Goal: Information Seeking & Learning: Get advice/opinions

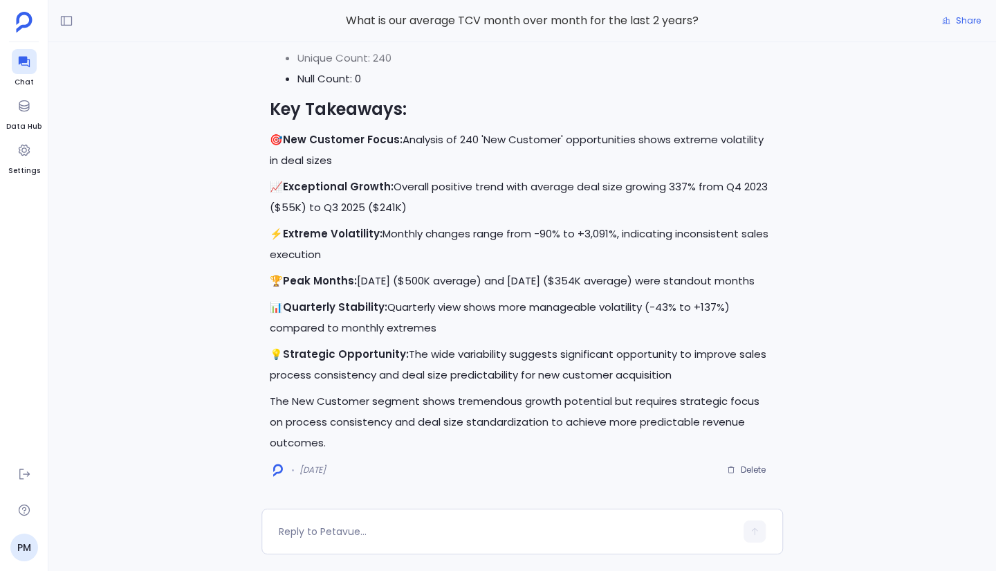
scroll to position [-16197, 0]
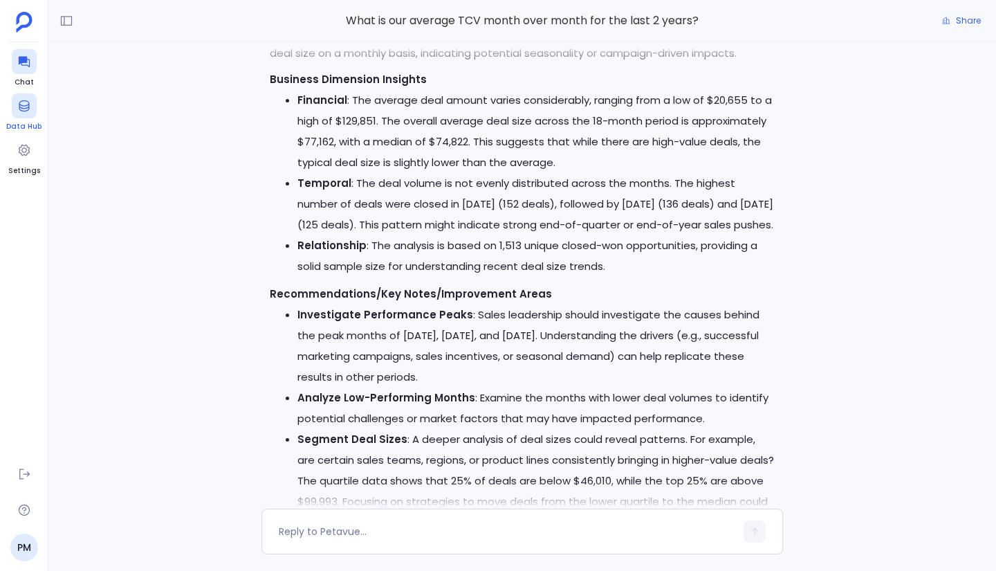
click at [29, 109] on icon at bounding box center [24, 106] width 14 height 14
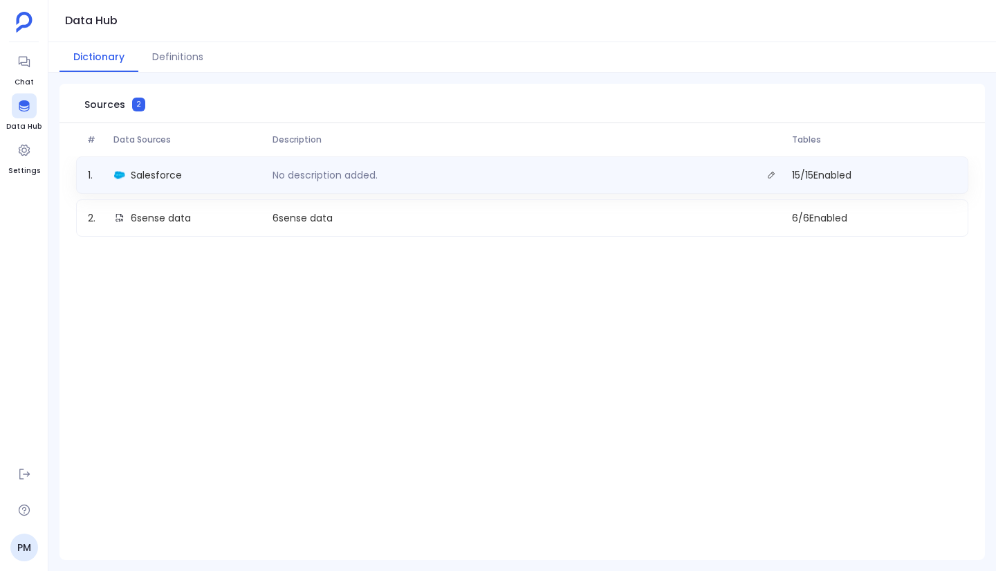
click at [210, 178] on div "Salesforce" at bounding box center [188, 174] width 158 height 19
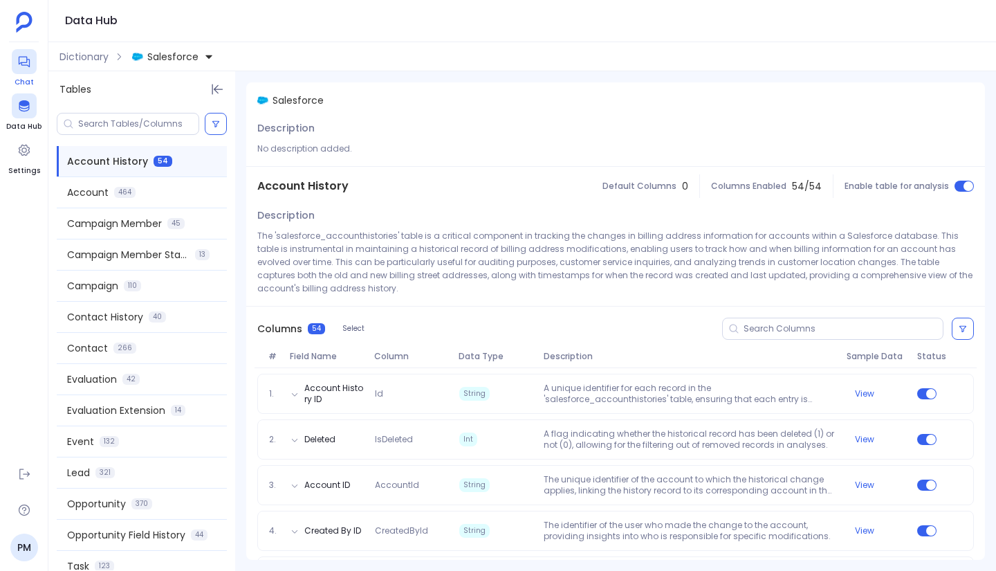
click at [30, 59] on icon at bounding box center [24, 62] width 14 height 14
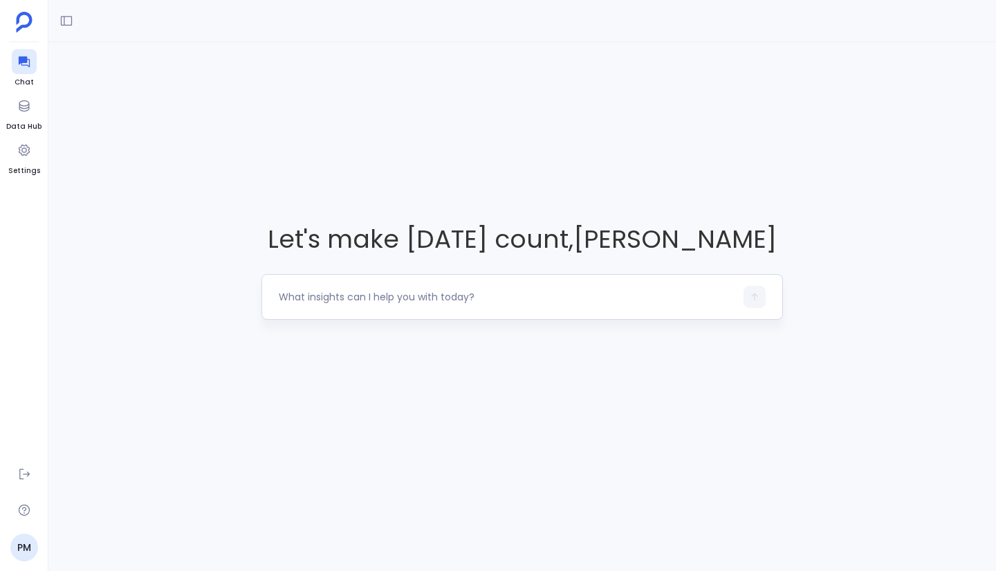
click at [358, 295] on textarea at bounding box center [507, 297] width 457 height 14
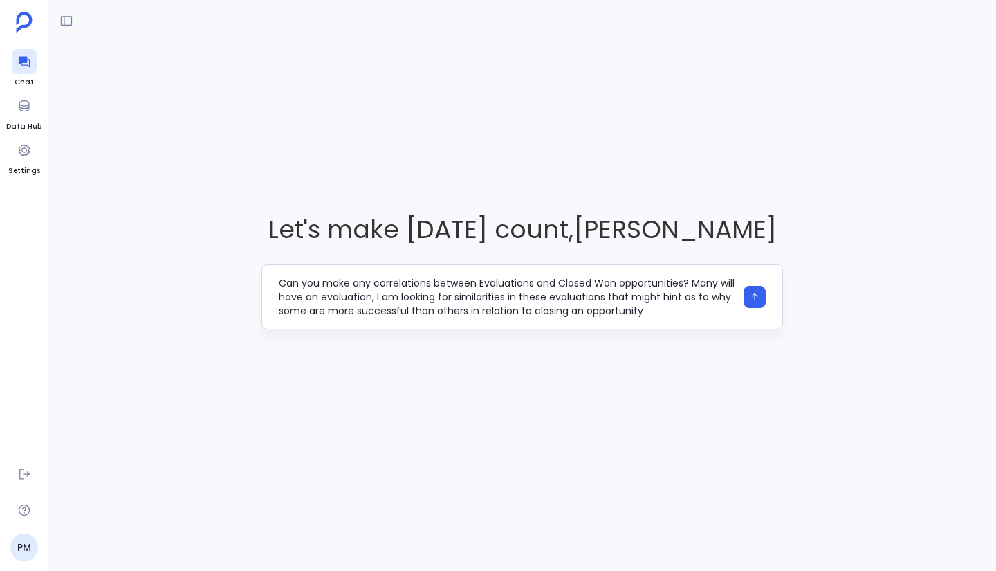
type textarea "Can you make any correlations between Evaluations and Closed Won opportunities?…"
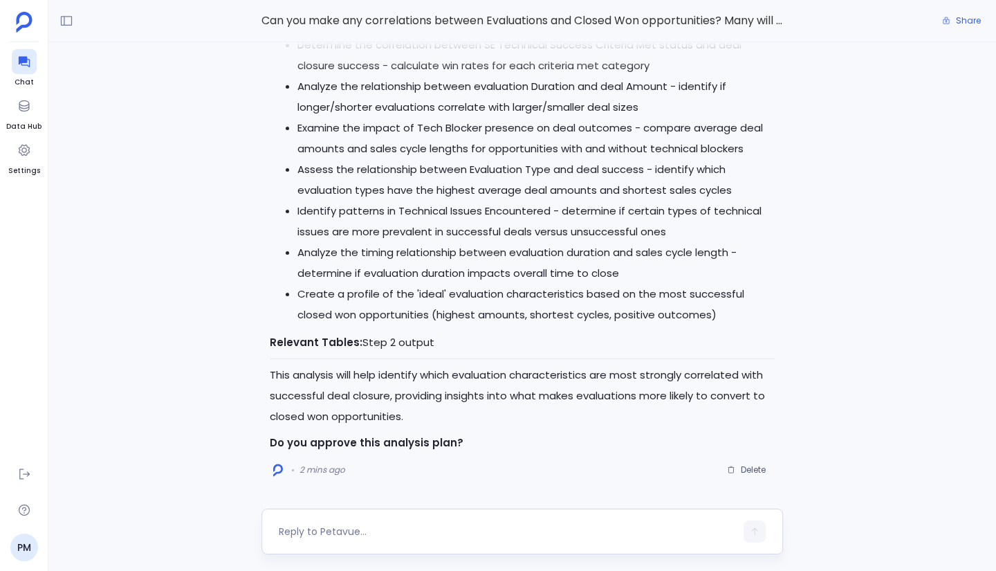
click at [369, 533] on textarea at bounding box center [507, 531] width 457 height 14
type textarea "yes"
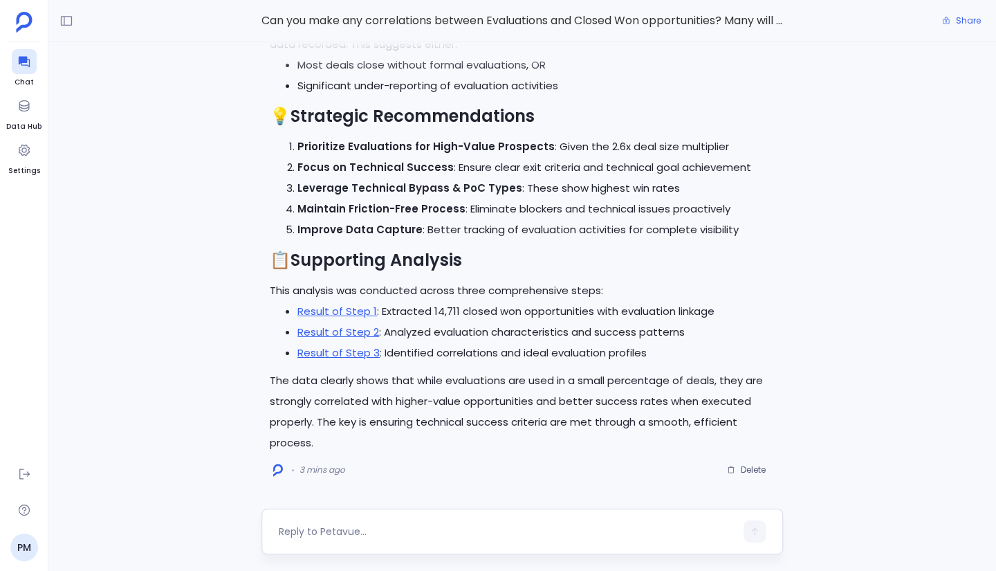
click at [354, 534] on textarea at bounding box center [507, 531] width 457 height 14
click at [383, 532] on textarea "I like this insight. Can we segment to the last 2 years of opportunity data" at bounding box center [507, 531] width 457 height 14
click at [399, 531] on textarea "I like this insight. Can we segment to the last 2 years of opportunity data" at bounding box center [507, 531] width 457 height 14
click at [574, 524] on textarea "I like this insight. Can we perform the analysis again segment to the last 2 ye…" at bounding box center [507, 529] width 457 height 28
click at [371, 536] on textarea "I like this insight. Can we perform the analysis again segmented to the last 2 …" at bounding box center [507, 529] width 457 height 28
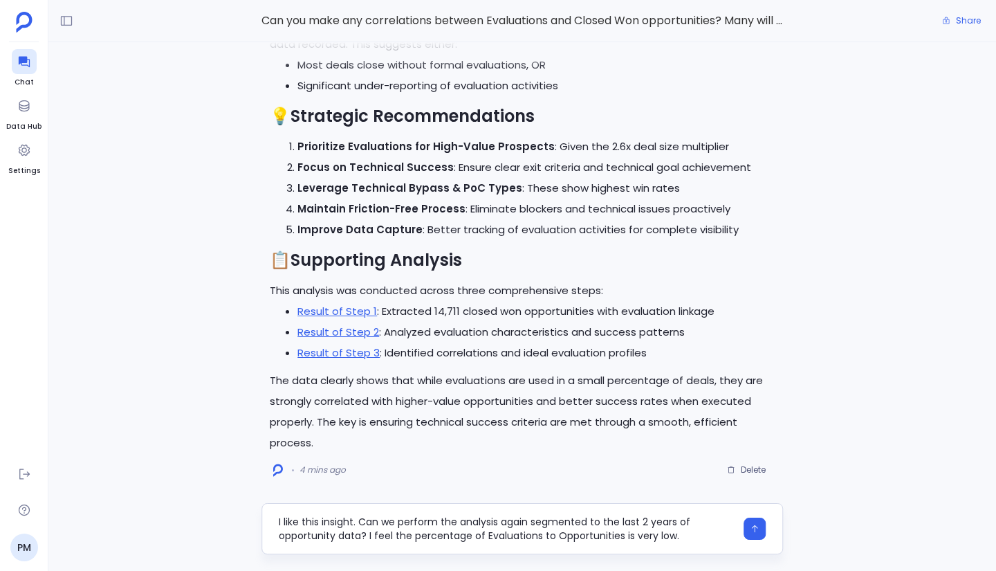
type textarea "I like this insight. Can we perform the analysis again segmented to the last 2 …"
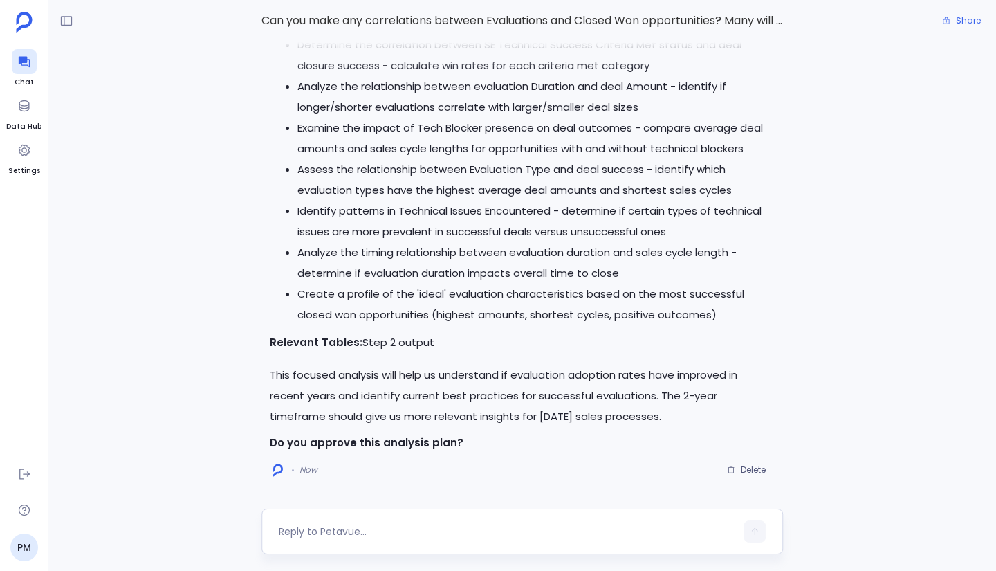
click at [338, 531] on textarea at bounding box center [507, 531] width 457 height 14
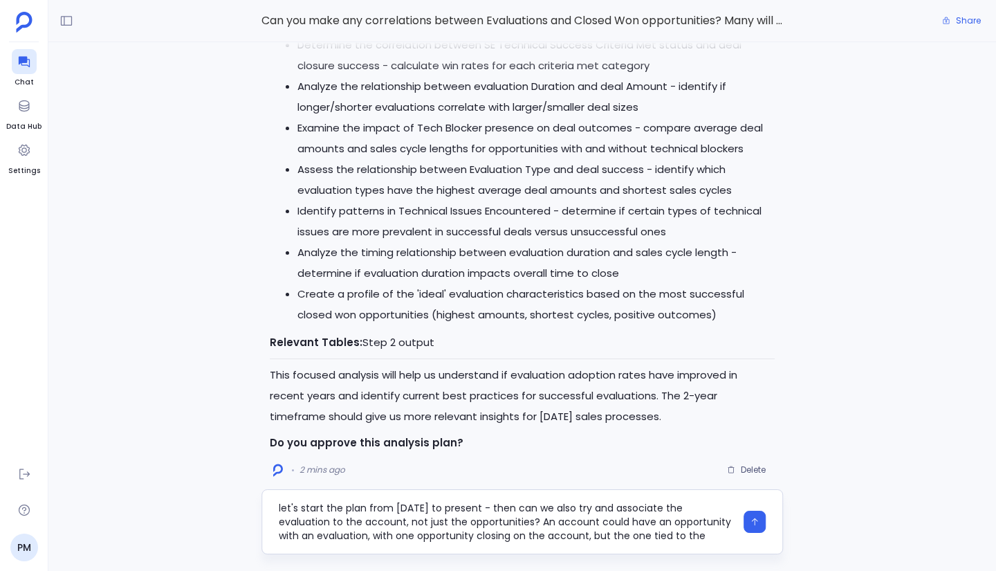
click at [659, 525] on textarea "let's start the plan from [DATE] to present - then can we also try and associat…" at bounding box center [507, 522] width 457 height 42
click at [655, 522] on textarea "let's start the plan from [DATE] to present - then can we also try and associat…" at bounding box center [507, 522] width 457 height 42
click at [423, 536] on textarea "let's start the plan from [DATE] to present - then can we also try and associat…" at bounding box center [507, 522] width 457 height 42
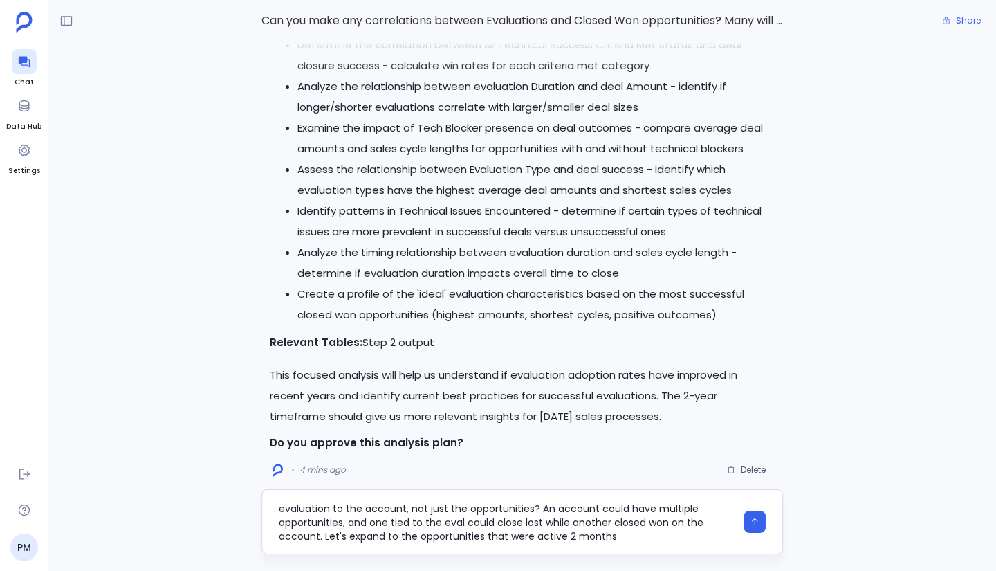
click at [423, 536] on textarea "let's start the plan from [DATE] to present - then can we also try and associat…" at bounding box center [507, 522] width 457 height 42
click at [562, 538] on textarea "let's start the plan from [DATE] to present - then can we also try and associat…" at bounding box center [507, 522] width 457 height 42
click at [605, 536] on textarea "let's start the plan from [DATE] to present - then can we also try and associat…" at bounding box center [507, 522] width 457 height 42
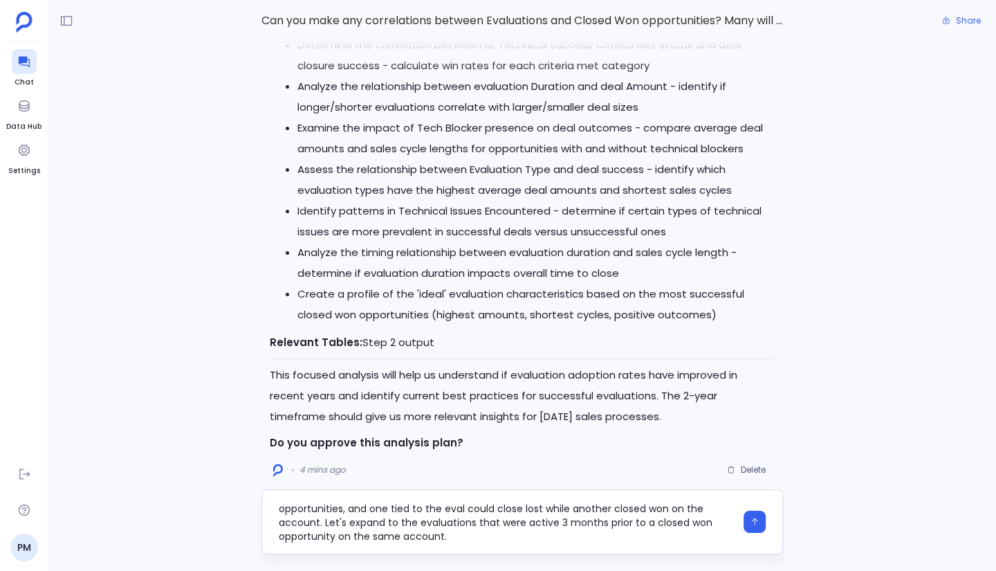
type textarea "let's start the plan from [DATE] to present - then can we also try and associat…"
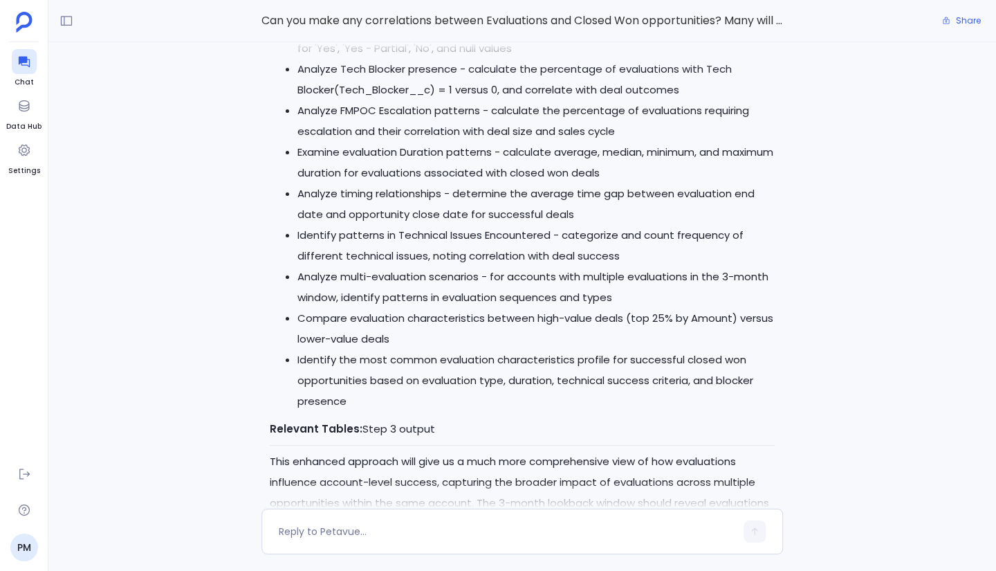
scroll to position [0, 0]
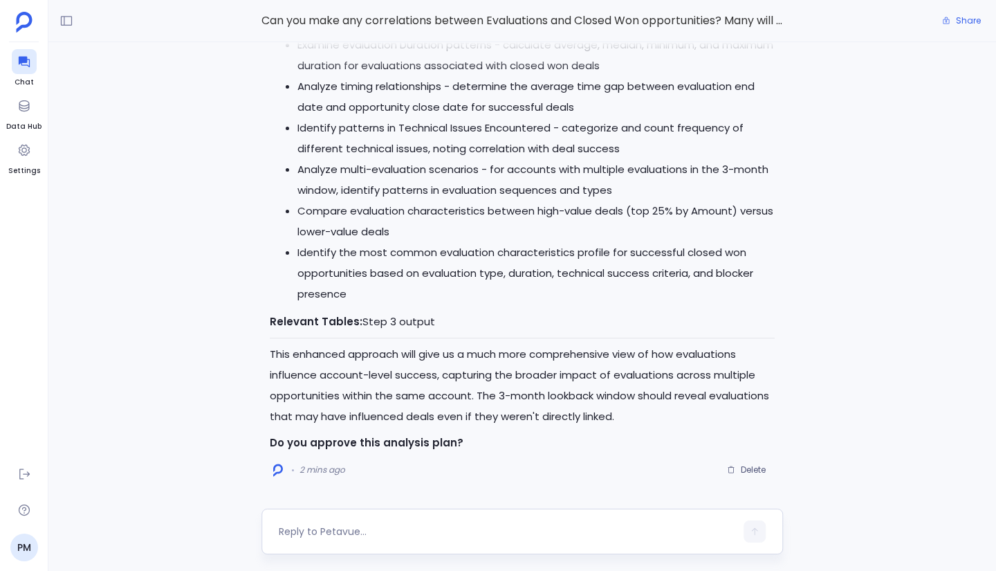
click at [373, 526] on textarea at bounding box center [507, 531] width 457 height 14
type textarea "yes"
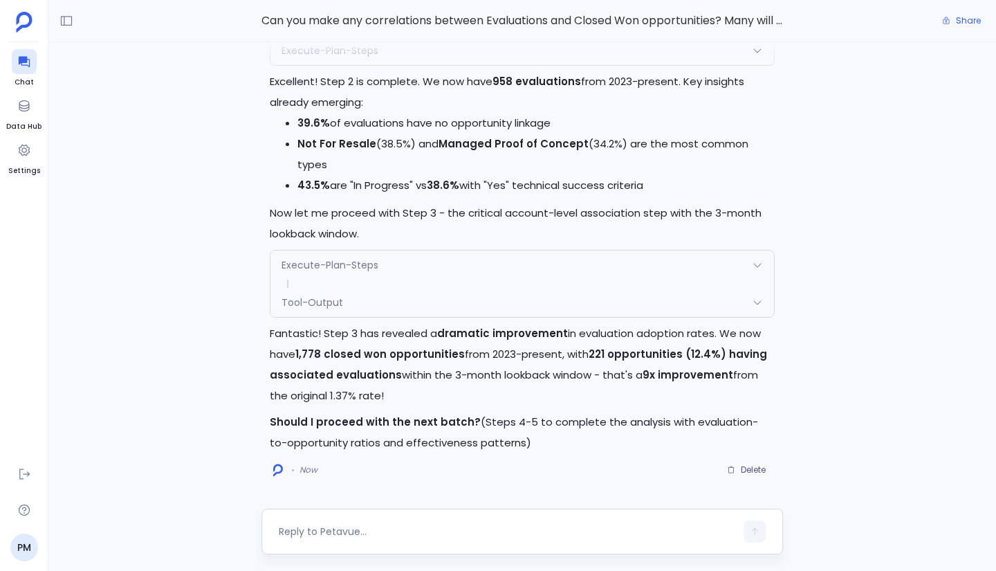
click at [397, 533] on textarea at bounding box center [507, 531] width 457 height 14
type textarea "yes"
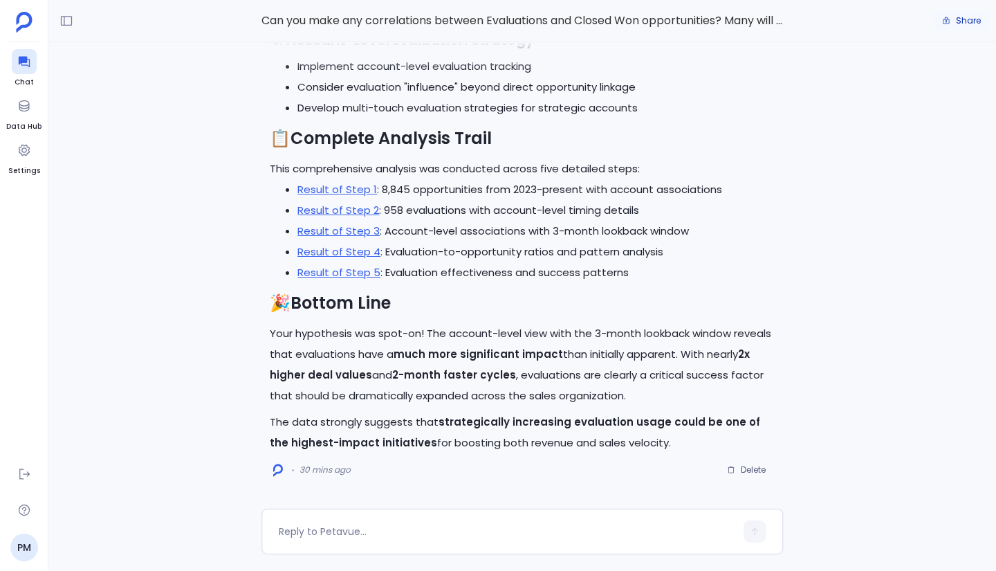
click at [972, 21] on span "Share" at bounding box center [968, 20] width 25 height 11
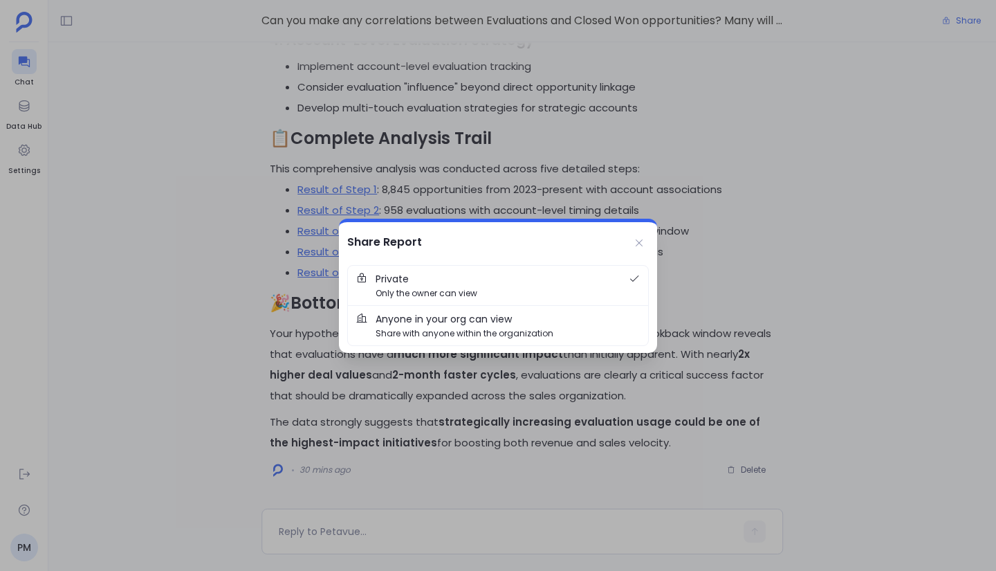
click at [491, 322] on span "Anyone in your org can view" at bounding box center [444, 318] width 136 height 15
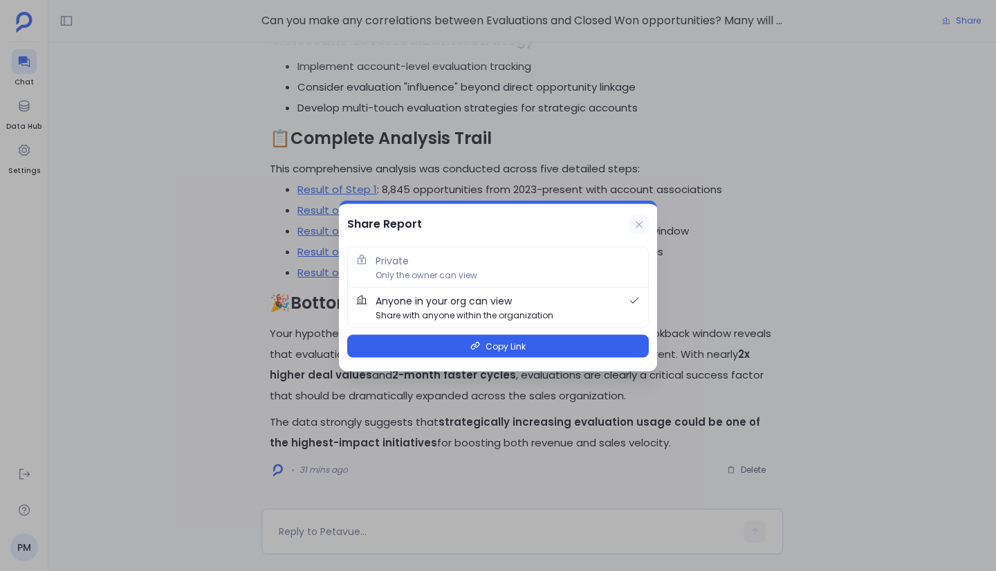
click at [644, 223] on icon at bounding box center [639, 224] width 11 height 11
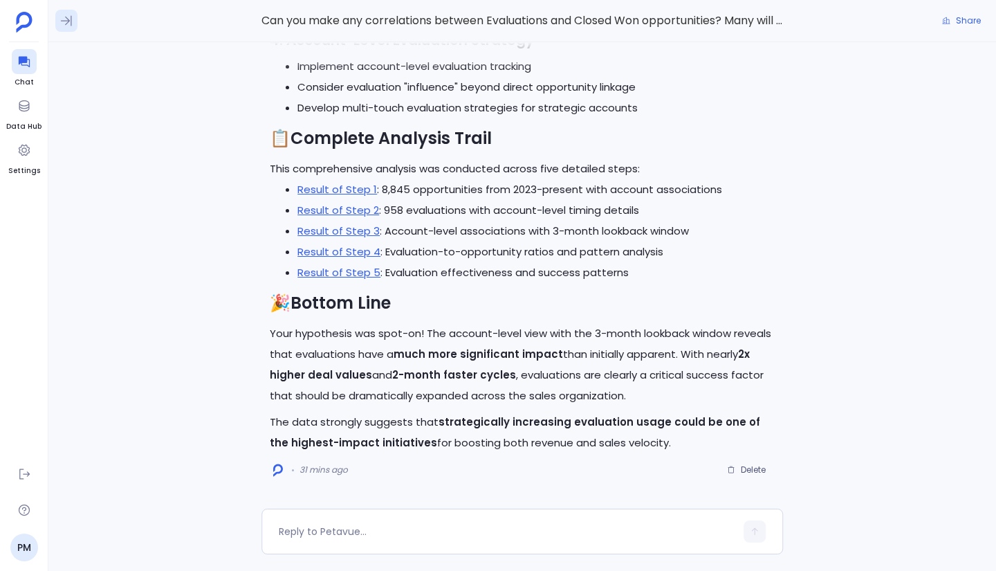
click at [67, 24] on icon at bounding box center [66, 21] width 11 height 10
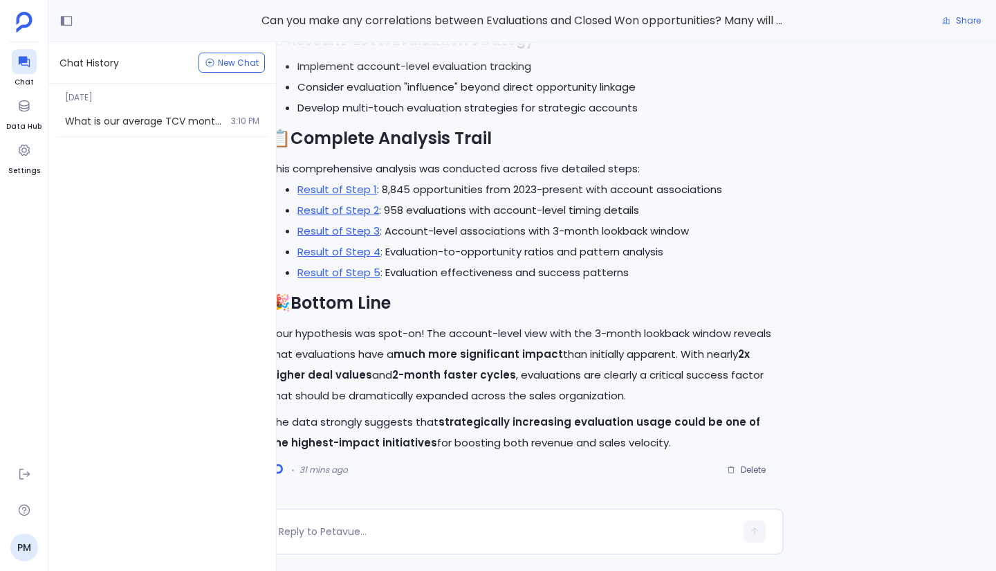
click at [131, 164] on div "9th Oct, 2025 What is our average TCV month over month for the last 2 years? 3:…" at bounding box center [162, 327] width 228 height 487
click at [104, 65] on span "Chat History" at bounding box center [90, 63] width 60 height 14
click at [855, 266] on div "Perfect! Let me continue with Steps 4 and 5 to complete the comprehensive accou…" at bounding box center [522, 275] width 948 height 466
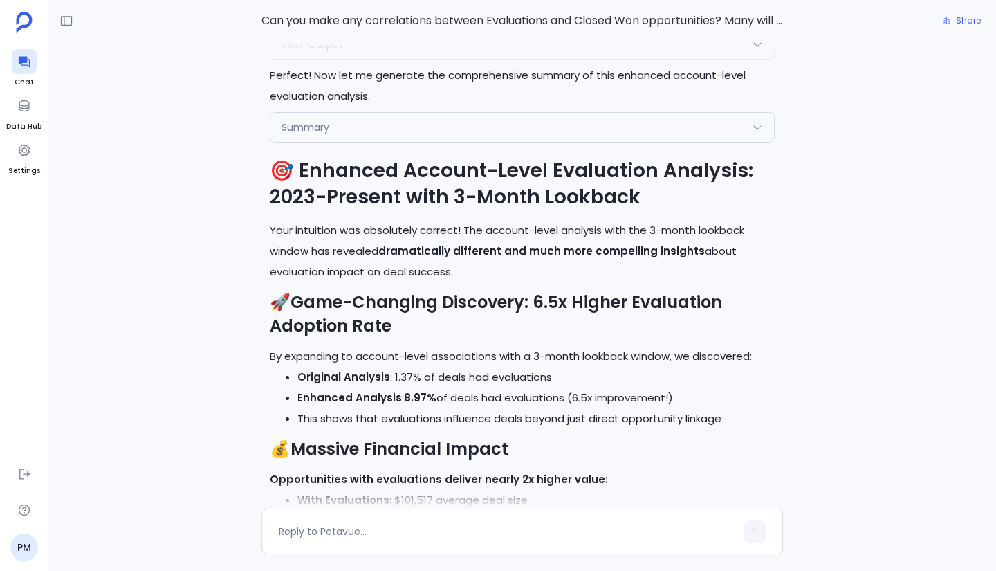
scroll to position [-1600, 0]
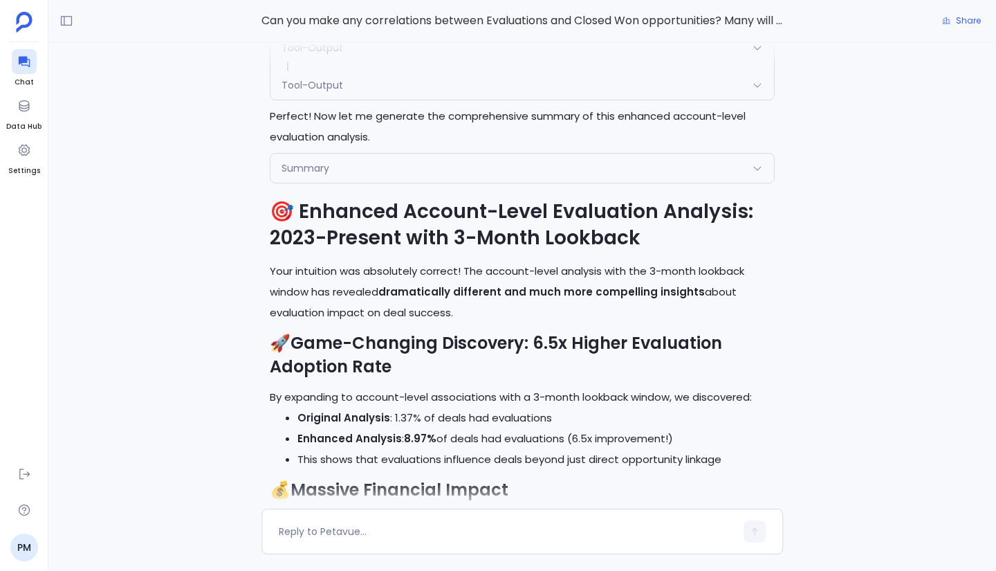
drag, startPoint x: 659, startPoint y: 444, endPoint x: 264, endPoint y: 218, distance: 455.0
copy div "🎯 Enhanced Account-Level Evaluation Analysis: 2023-Present with 3-Month Lookbac…"
click at [120, 116] on div "Perfect! Let me continue with Steps 4 and 5 to complete the comprehensive accou…" at bounding box center [522, 275] width 948 height 466
